Goal: Use online tool/utility

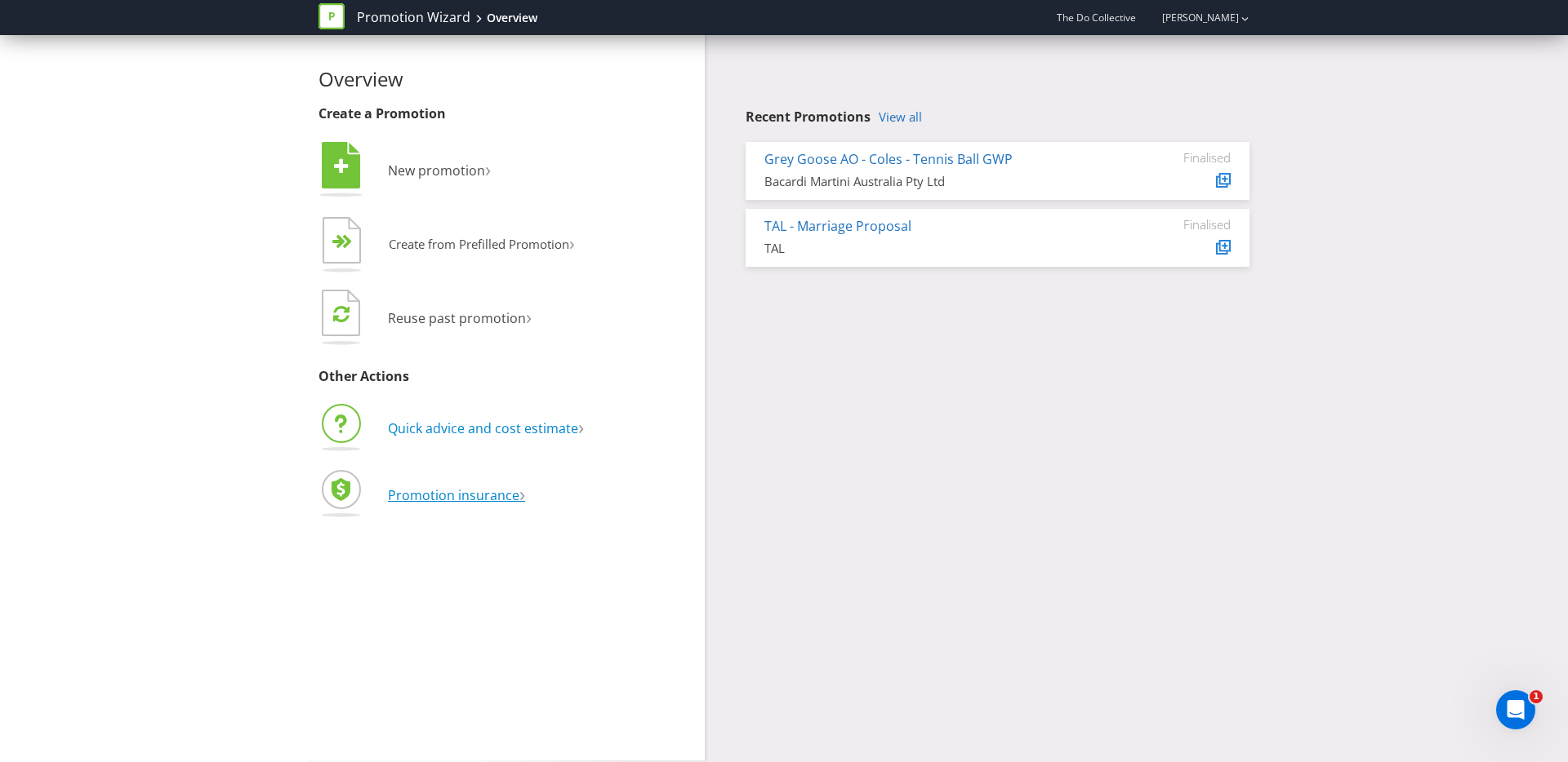
click at [434, 413] on li "Quick advice and cost estimate ›" at bounding box center [505, 430] width 374 height 58
click at [434, 422] on span "Quick advice and cost estimate" at bounding box center [483, 428] width 190 height 18
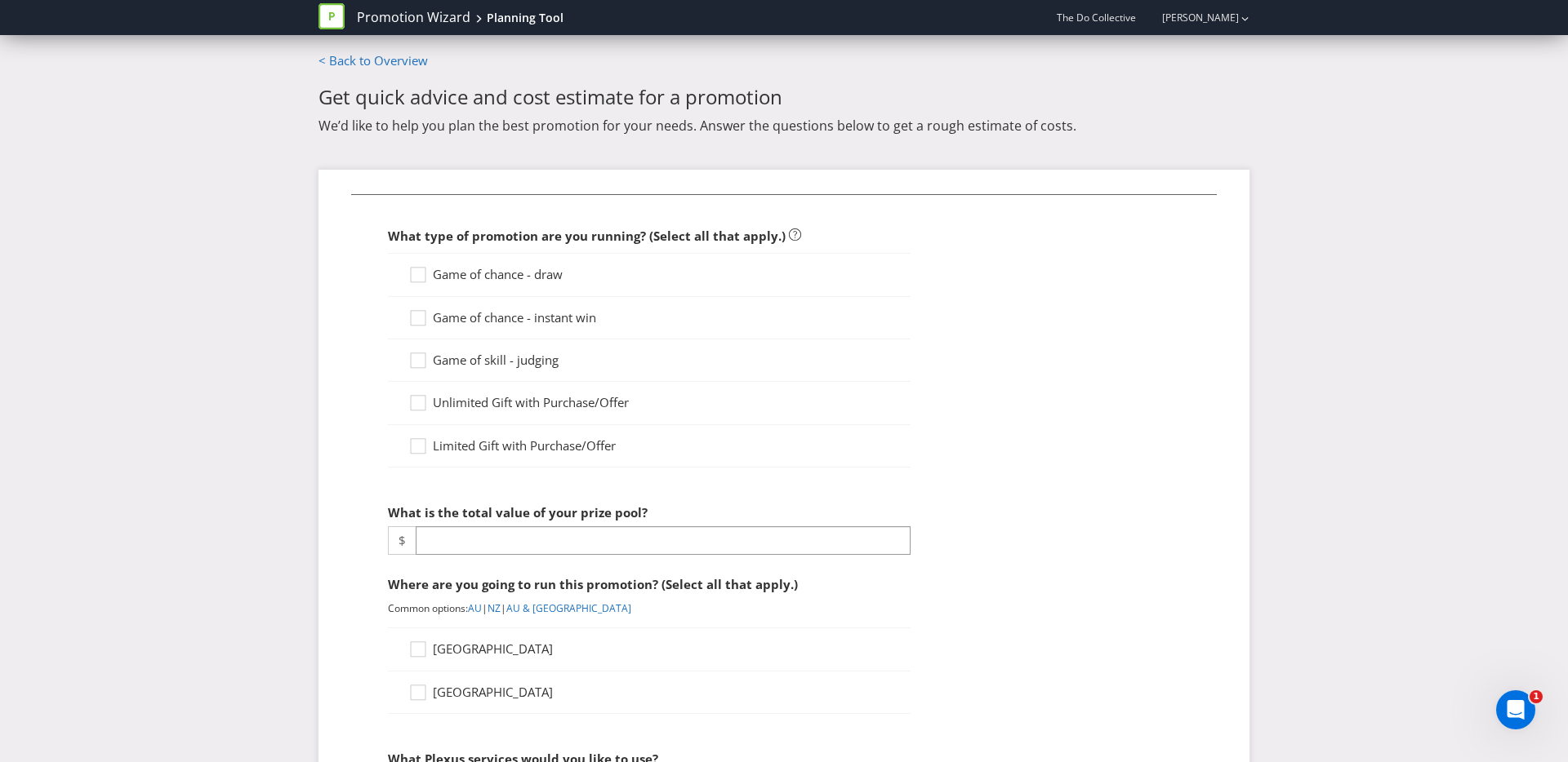
click at [546, 273] on span "Game of chance - draw" at bounding box center [498, 274] width 130 height 16
click at [0, 0] on input "Game of chance - draw" at bounding box center [0, 0] width 0 height 0
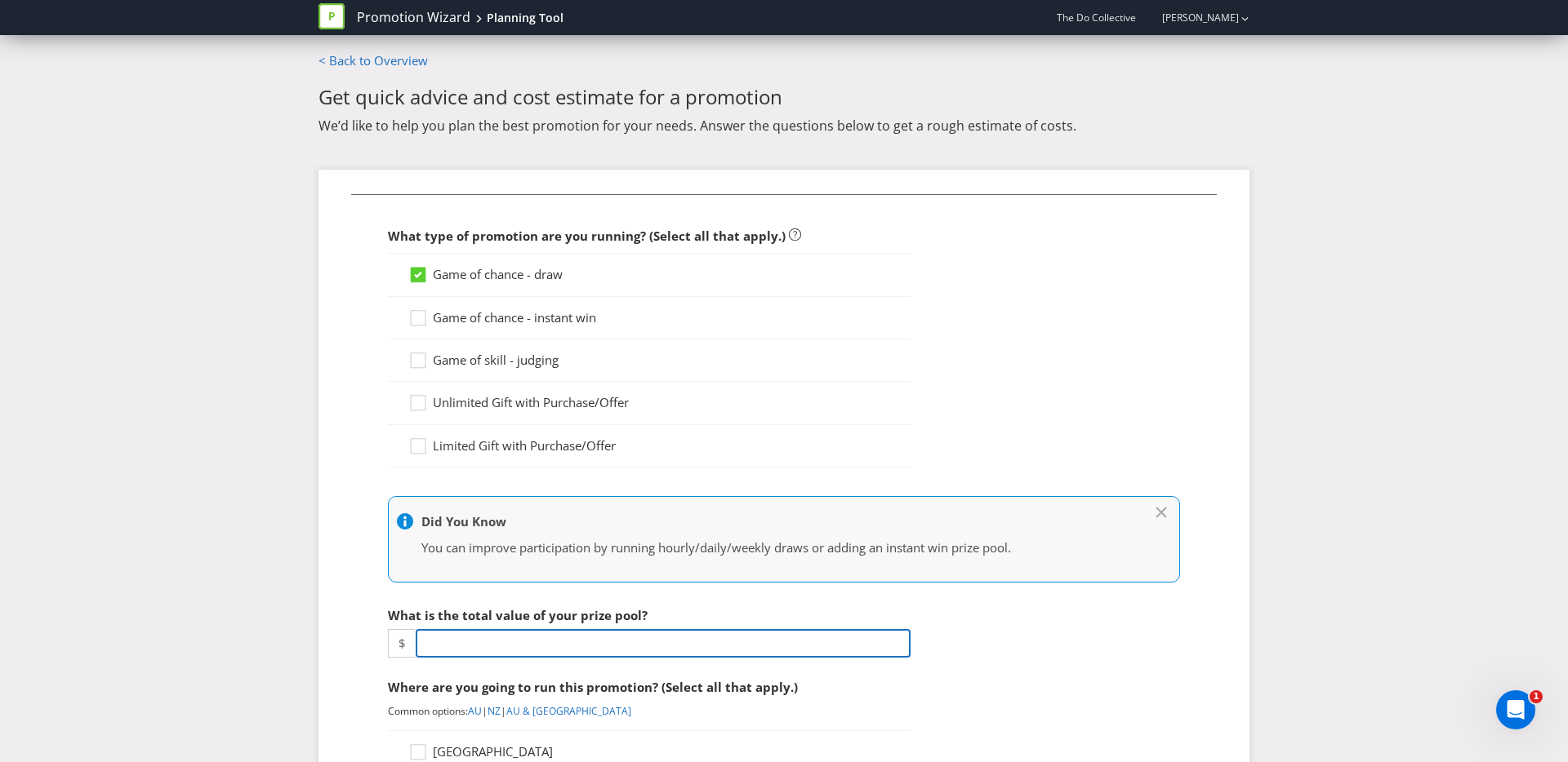
click at [522, 639] on input "number" at bounding box center [663, 644] width 494 height 29
type input "1"
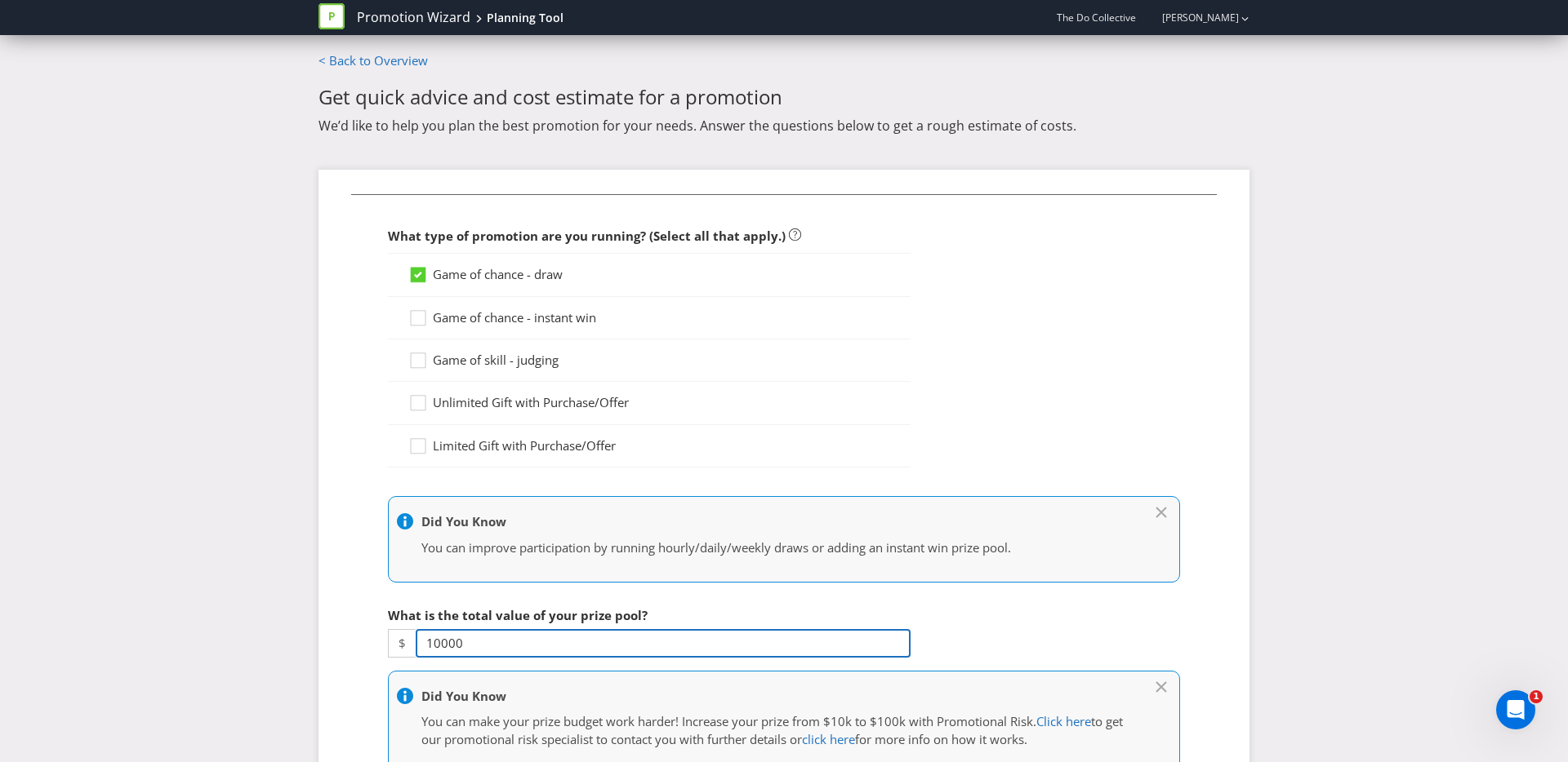
type input "10000"
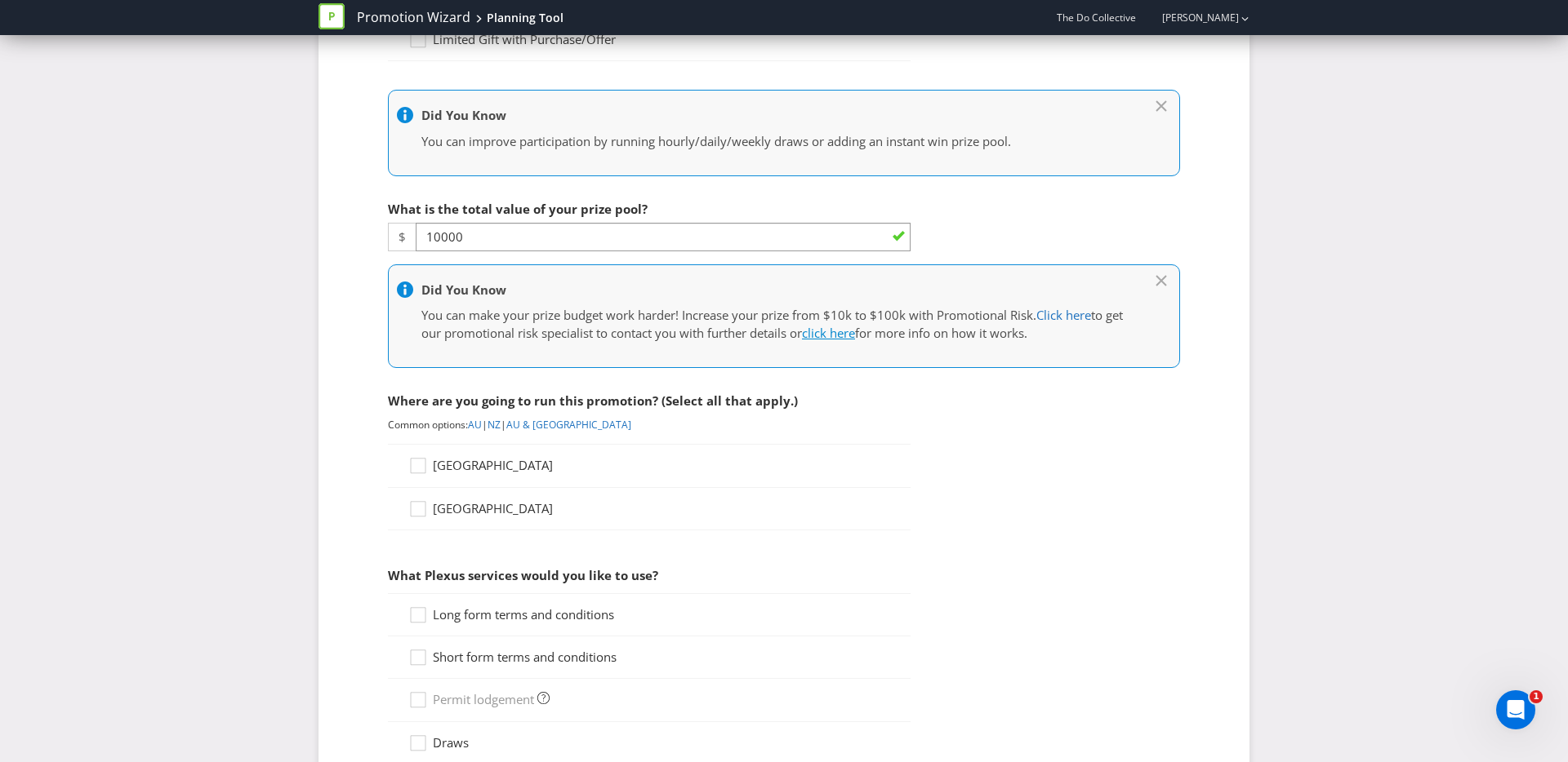
scroll to position [409, 0]
click at [416, 465] on icon at bounding box center [420, 466] width 25 height 24
click at [0, 0] on input "[GEOGRAPHIC_DATA]" at bounding box center [0, 0] width 0 height 0
click at [420, 696] on icon at bounding box center [420, 700] width 25 height 24
click at [0, 0] on input "[GEOGRAPHIC_DATA]" at bounding box center [0, 0] width 0 height 0
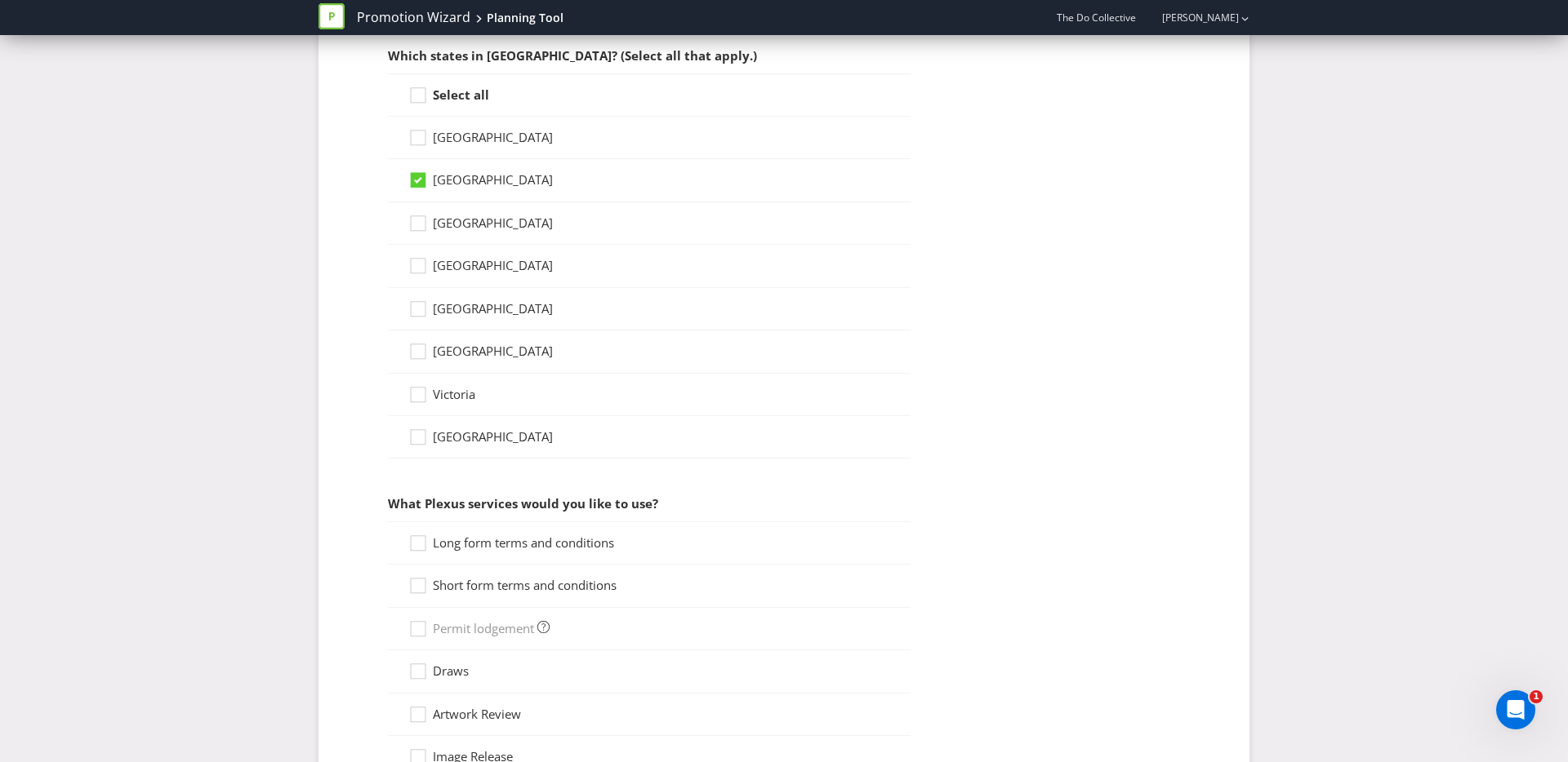
scroll to position [937, 0]
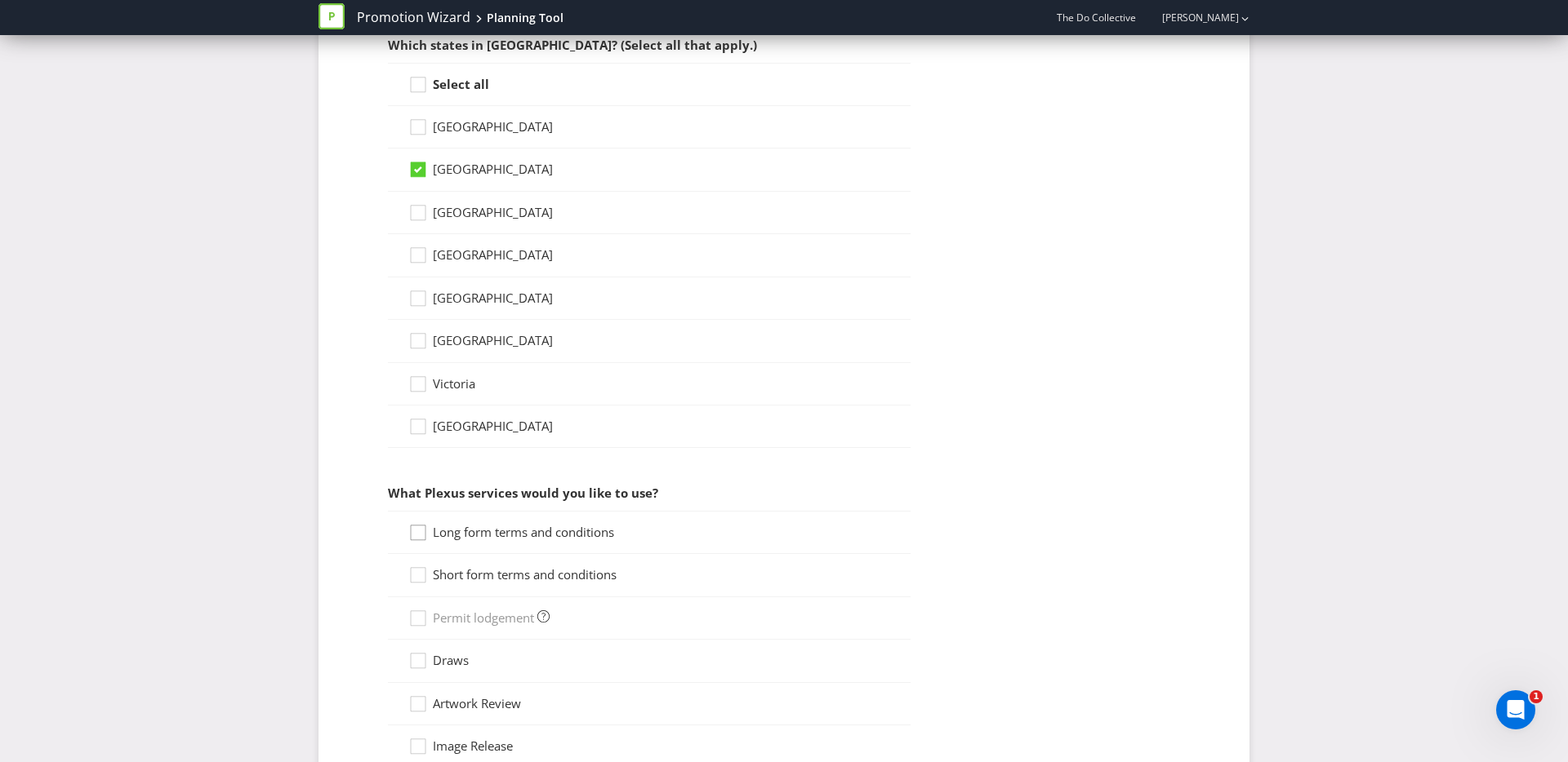
click at [422, 531] on icon at bounding box center [420, 536] width 25 height 24
click at [0, 0] on input "Long form terms and conditions" at bounding box center [0, 0] width 0 height 0
click at [422, 572] on div at bounding box center [418, 570] width 8 height 8
click at [0, 0] on input "Short form terms and conditions" at bounding box center [0, 0] width 0 height 0
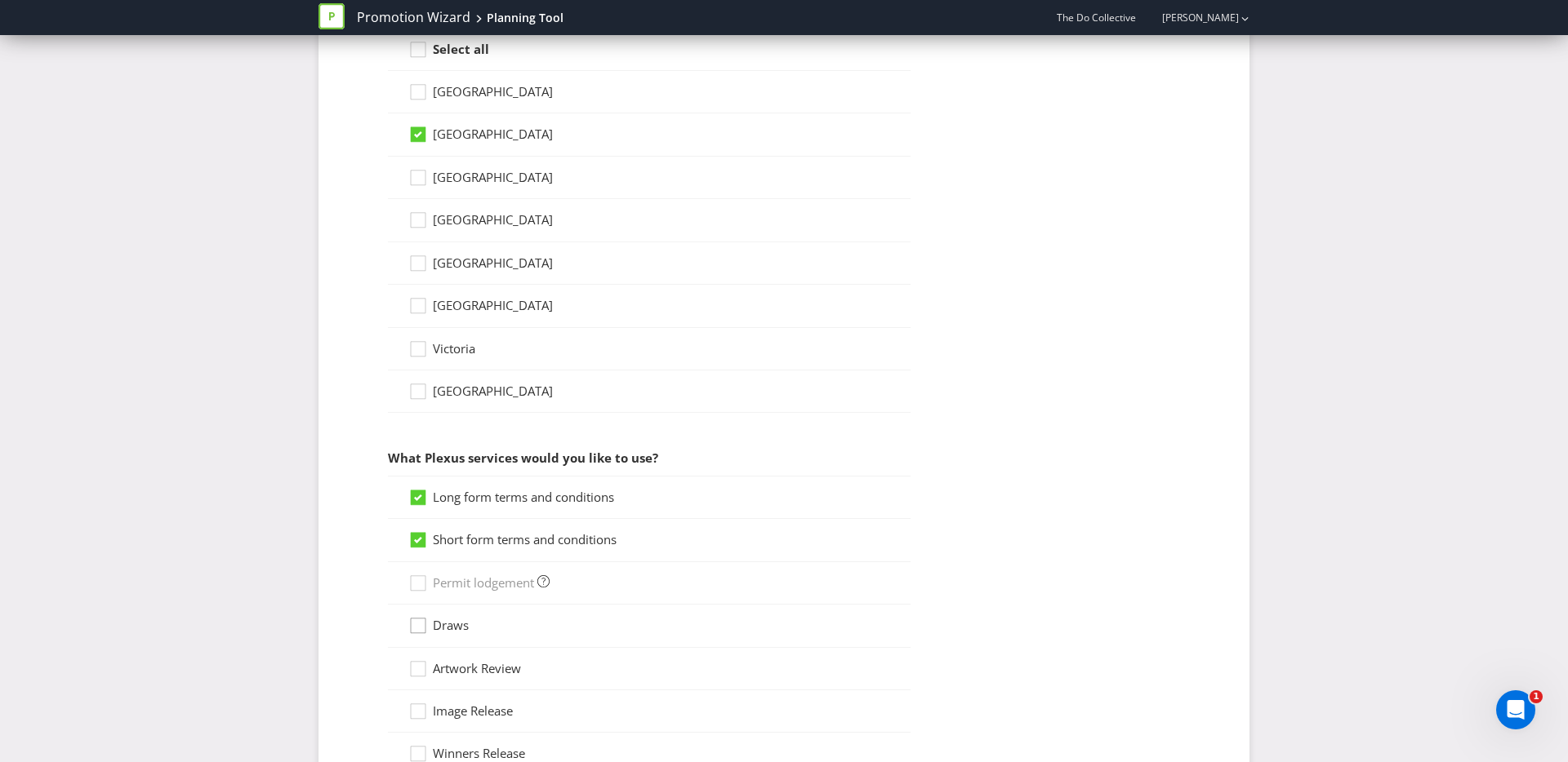
click at [419, 626] on icon at bounding box center [420, 629] width 25 height 24
click at [0, 0] on input "Draws" at bounding box center [0, 0] width 0 height 0
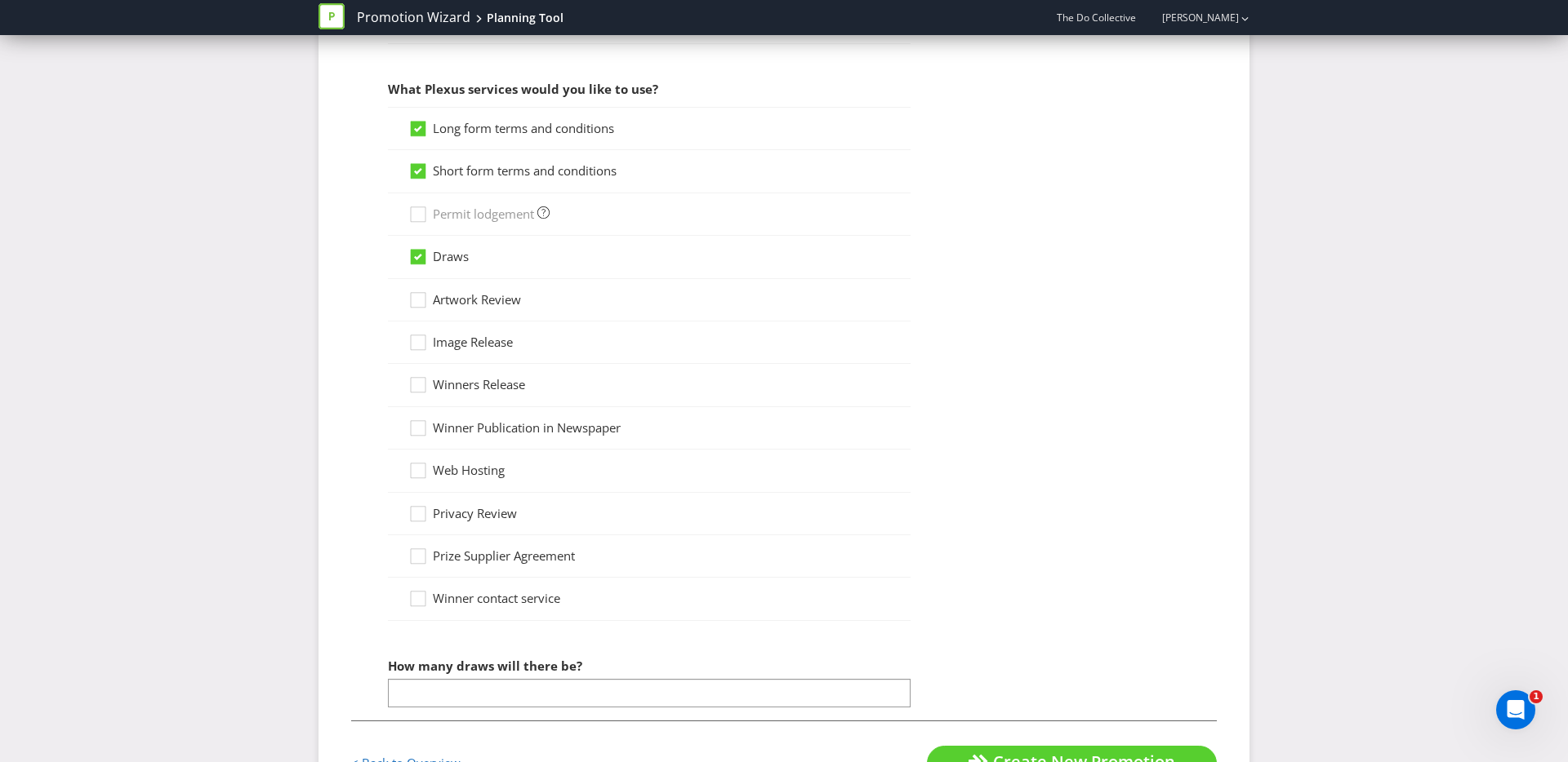
scroll to position [1409, 0]
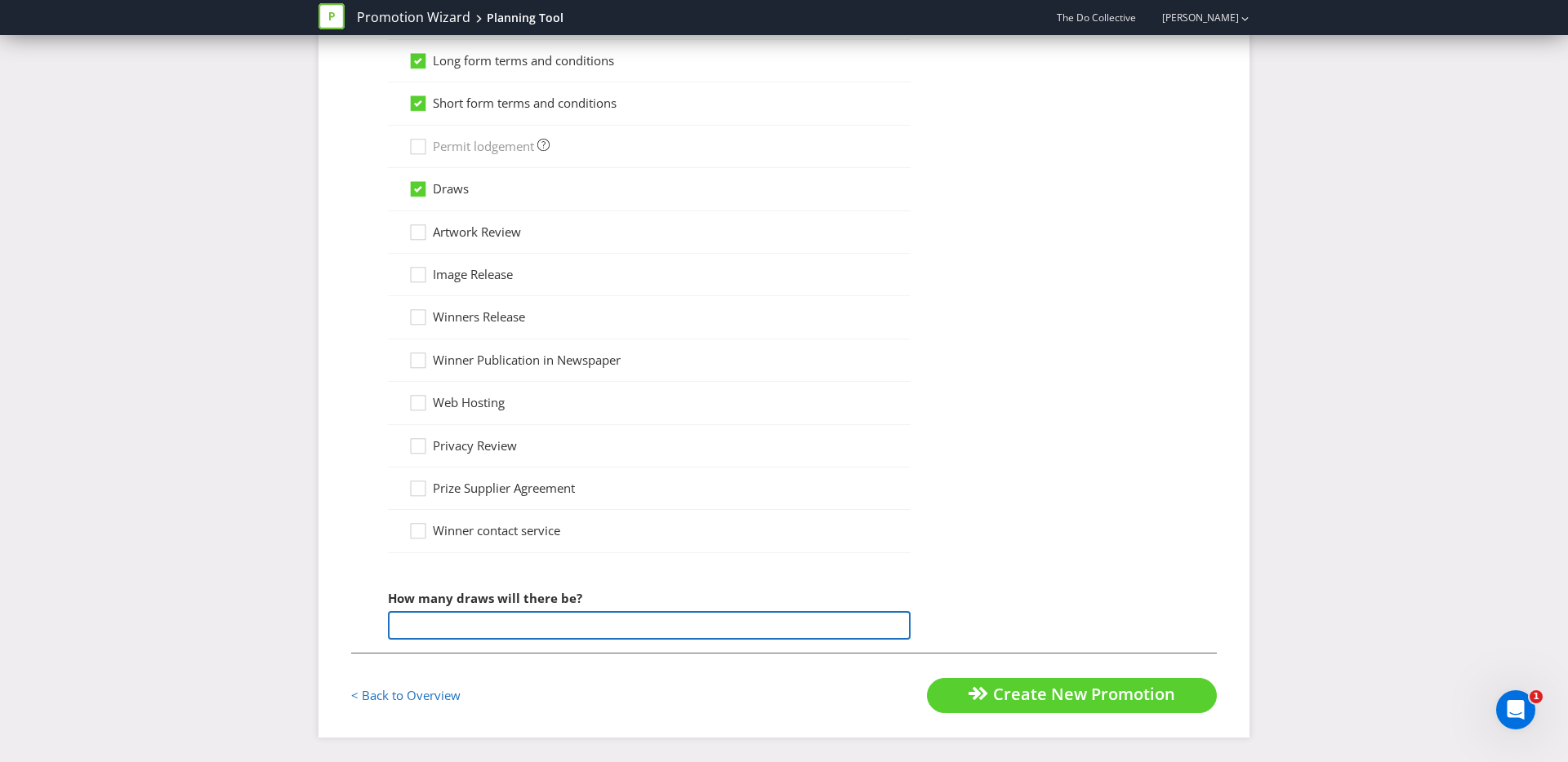
click at [421, 629] on input "number" at bounding box center [649, 626] width 522 height 29
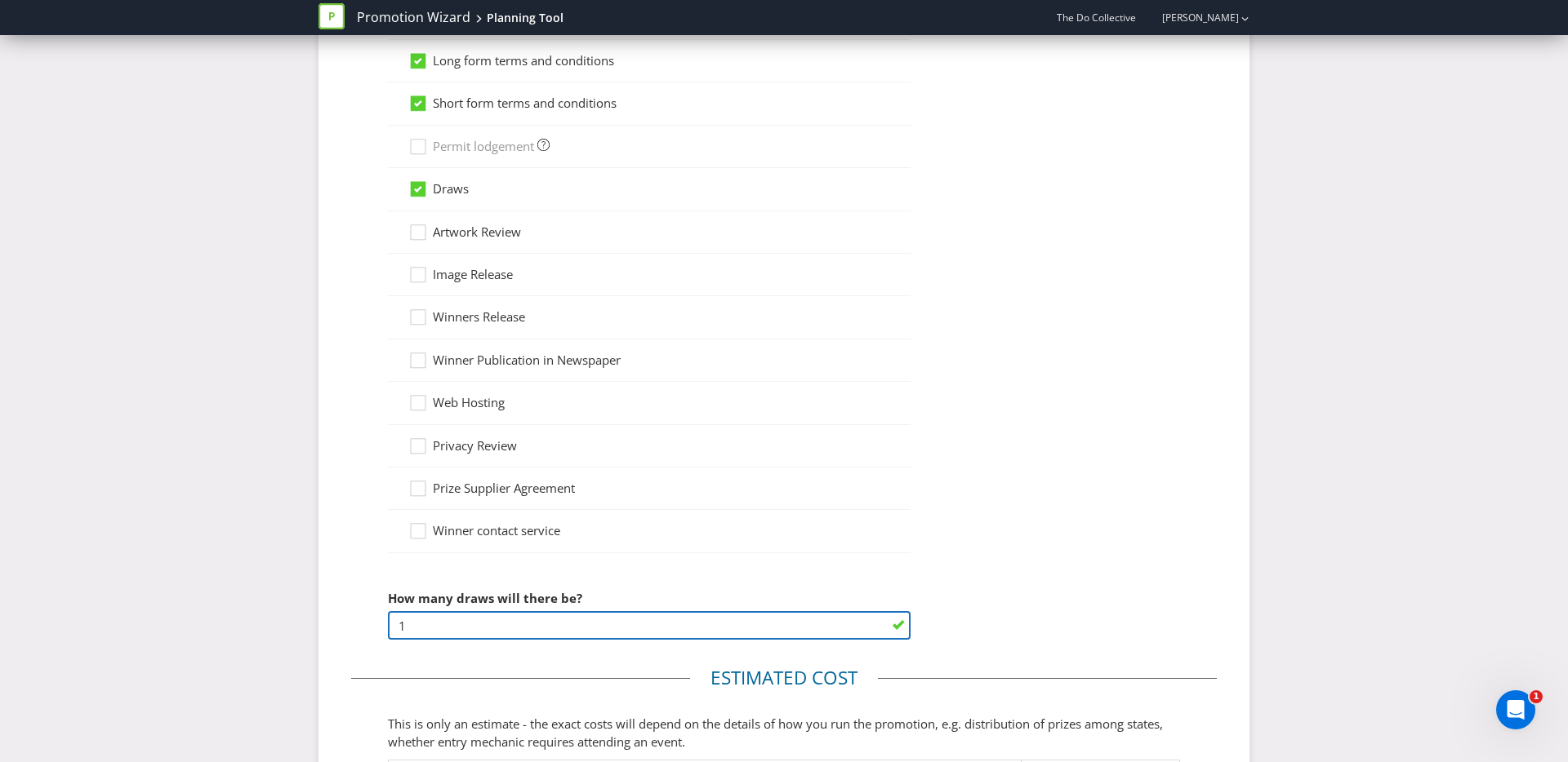
type input "1"
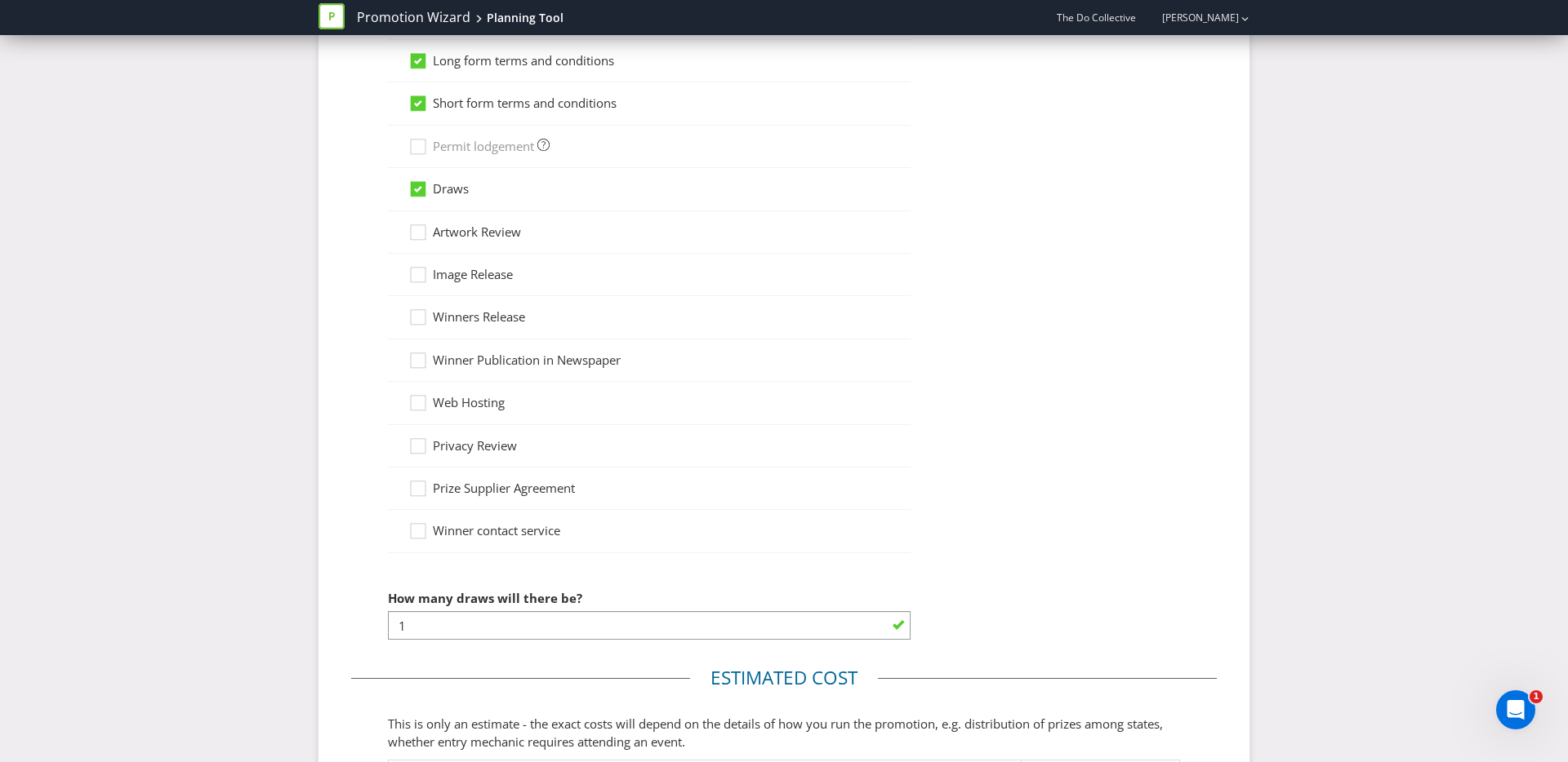
scroll to position [1712, 0]
